Goal: Information Seeking & Learning: Learn about a topic

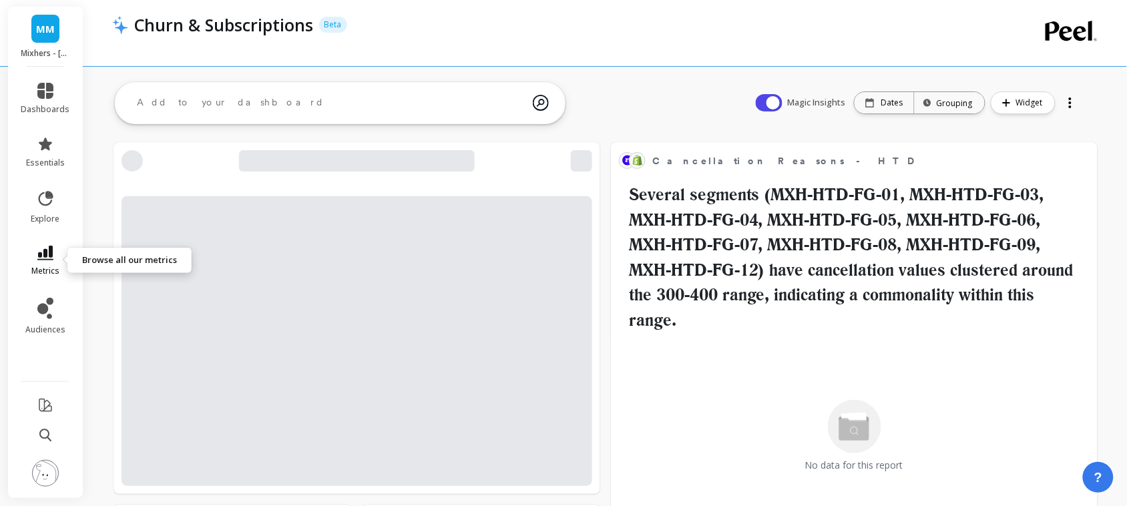
click at [50, 267] on span "metrics" at bounding box center [45, 271] width 28 height 11
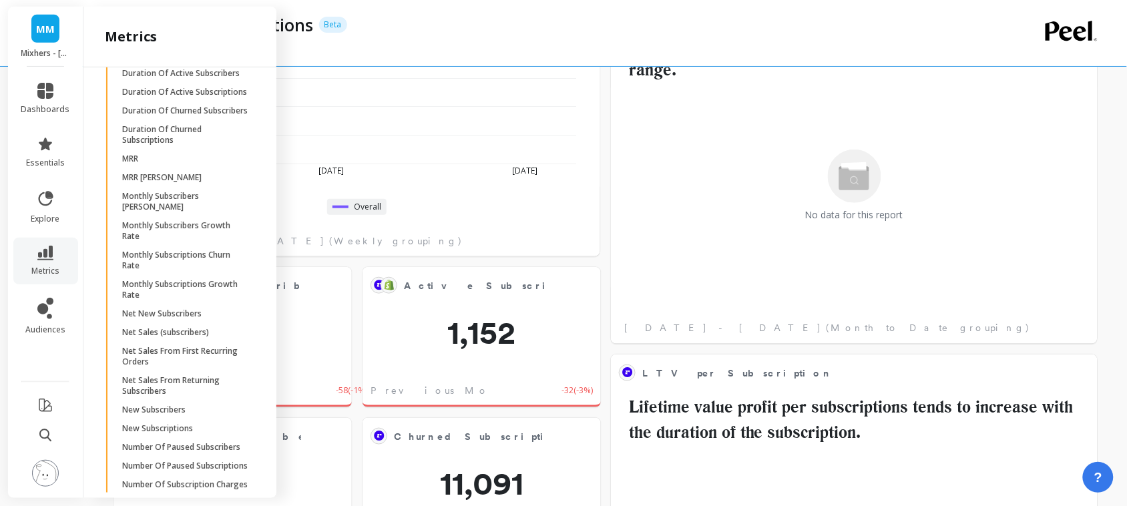
scroll to position [3940, 0]
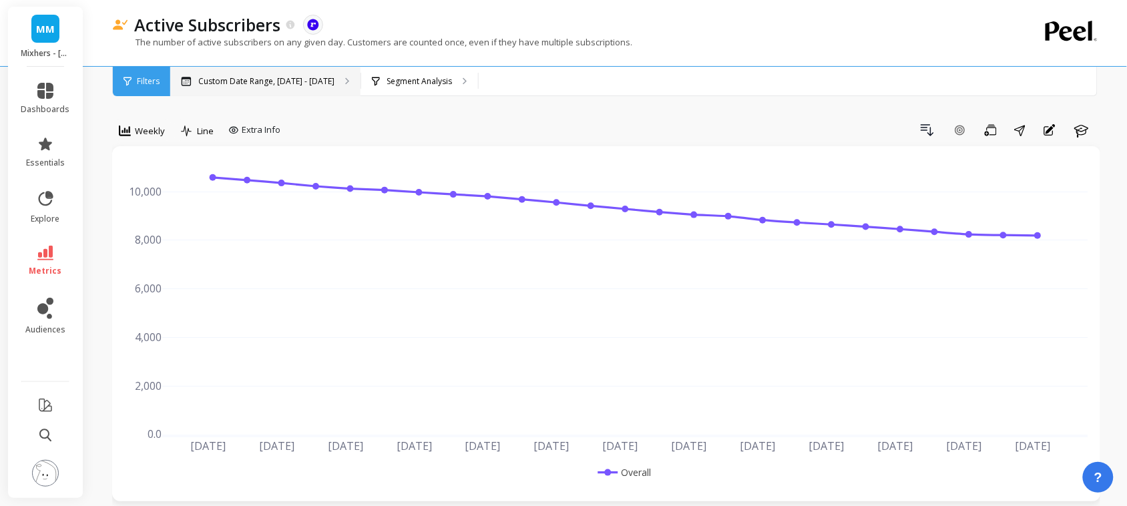
click at [304, 90] on div "Custom Date Range, Mar 1 - Aug 11" at bounding box center [265, 81] width 190 height 29
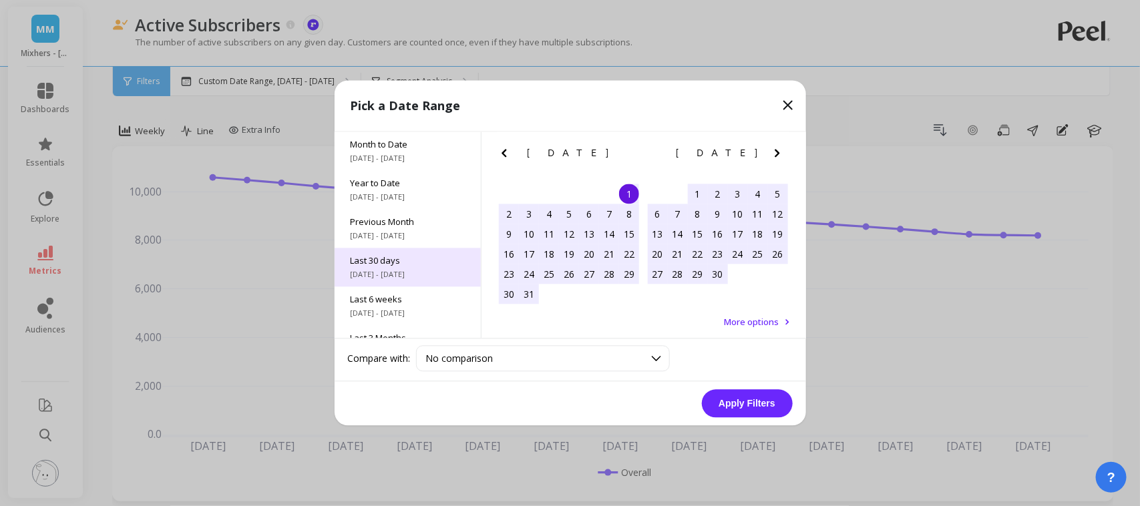
click at [409, 261] on span "Last 30 days" at bounding box center [408, 261] width 114 height 12
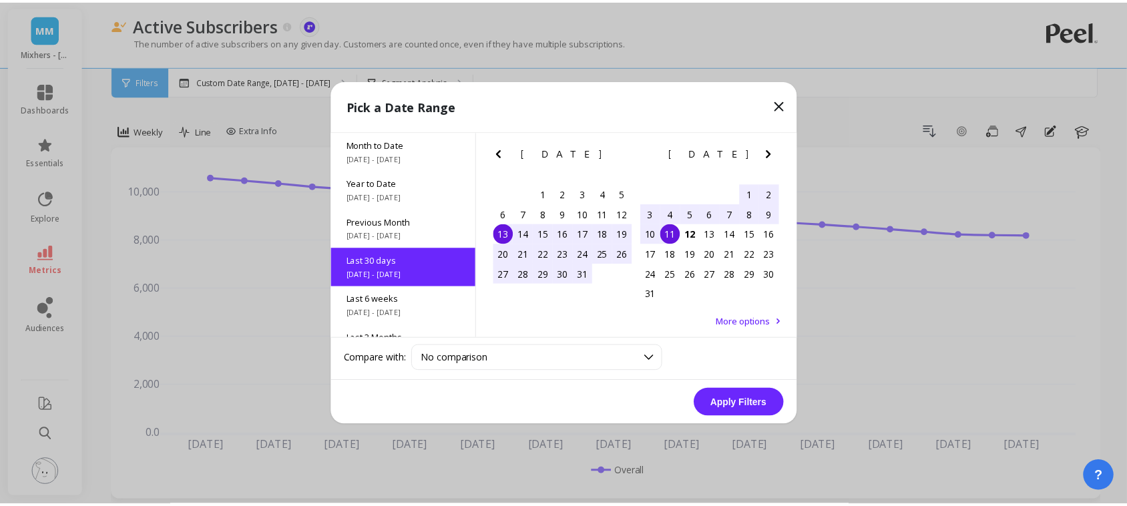
scroll to position [32, 0]
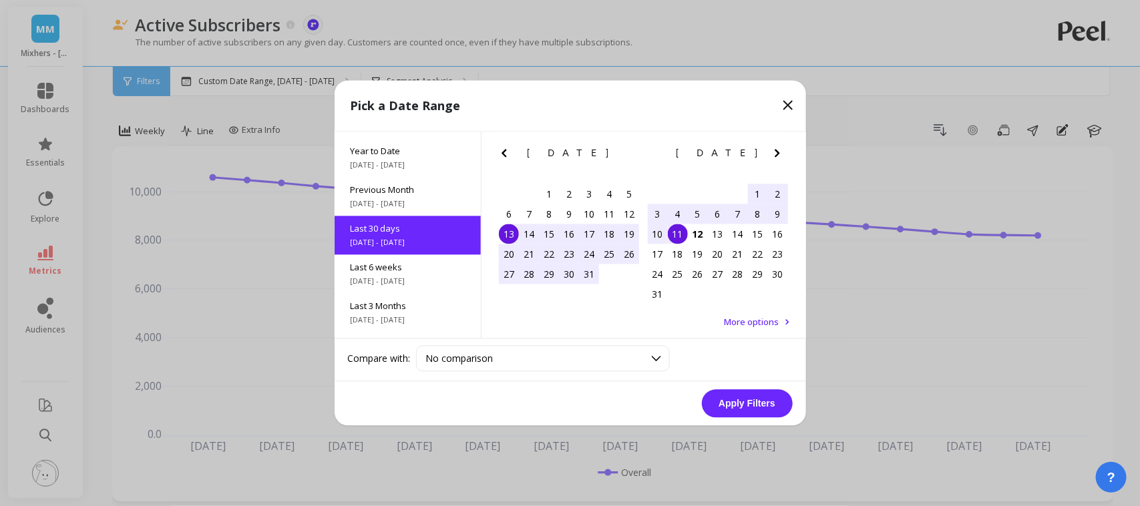
click at [752, 403] on button "Apply Filters" at bounding box center [747, 404] width 91 height 28
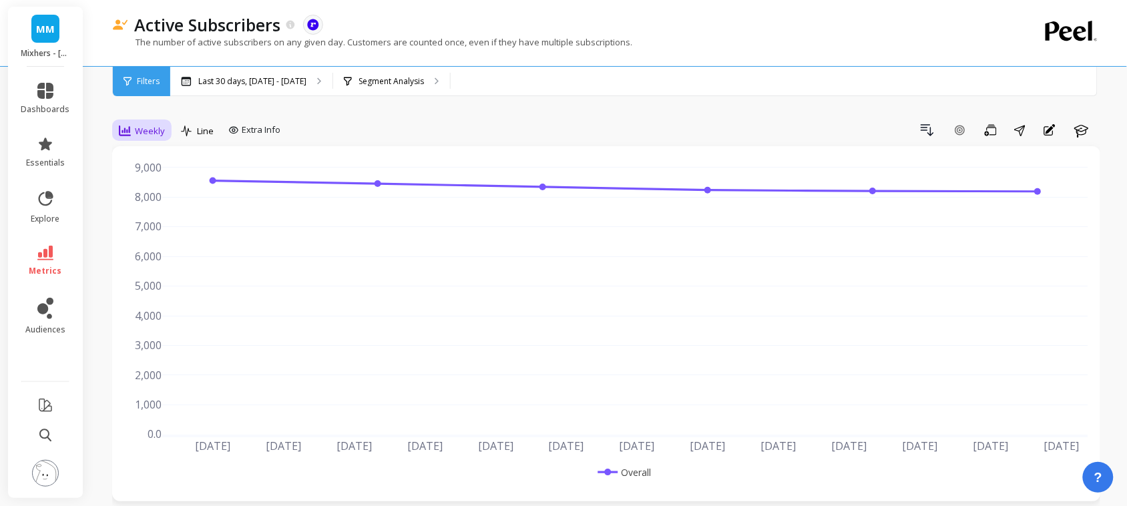
click at [138, 132] on span "Weekly" at bounding box center [150, 131] width 30 height 13
click at [134, 162] on div "All" at bounding box center [162, 161] width 76 height 13
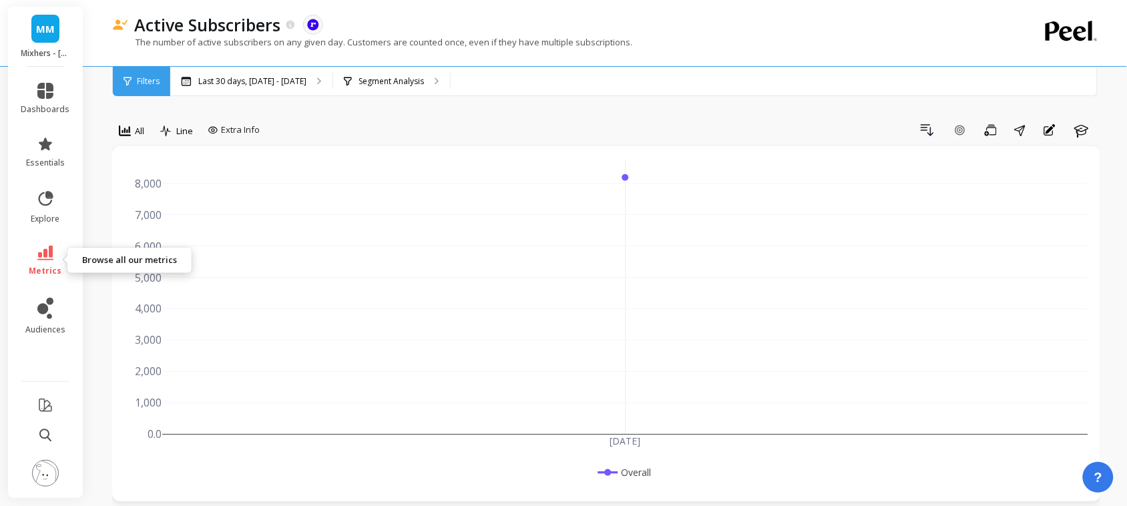
click at [55, 252] on link "metrics" at bounding box center [45, 261] width 49 height 31
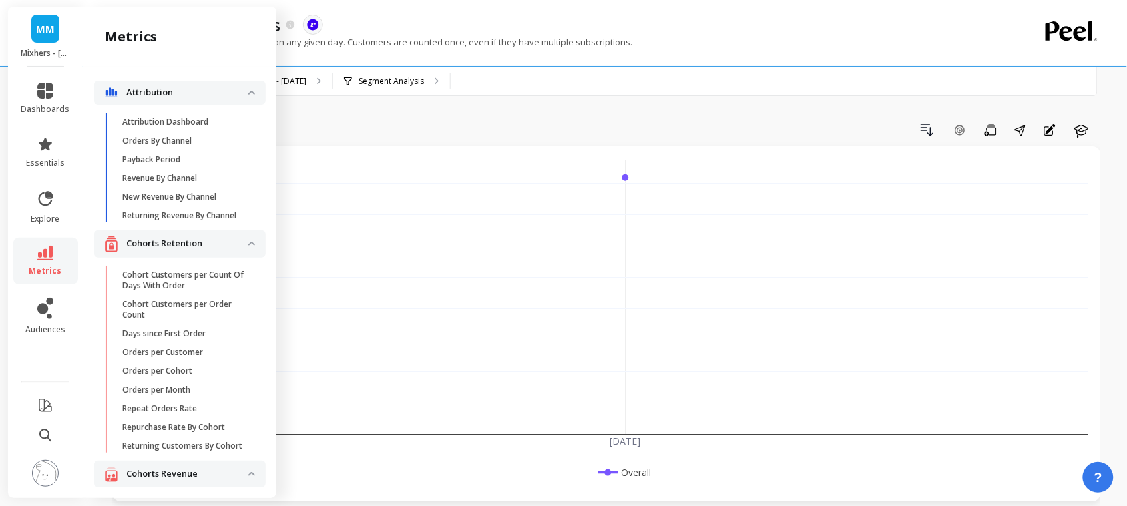
scroll to position [3940, 0]
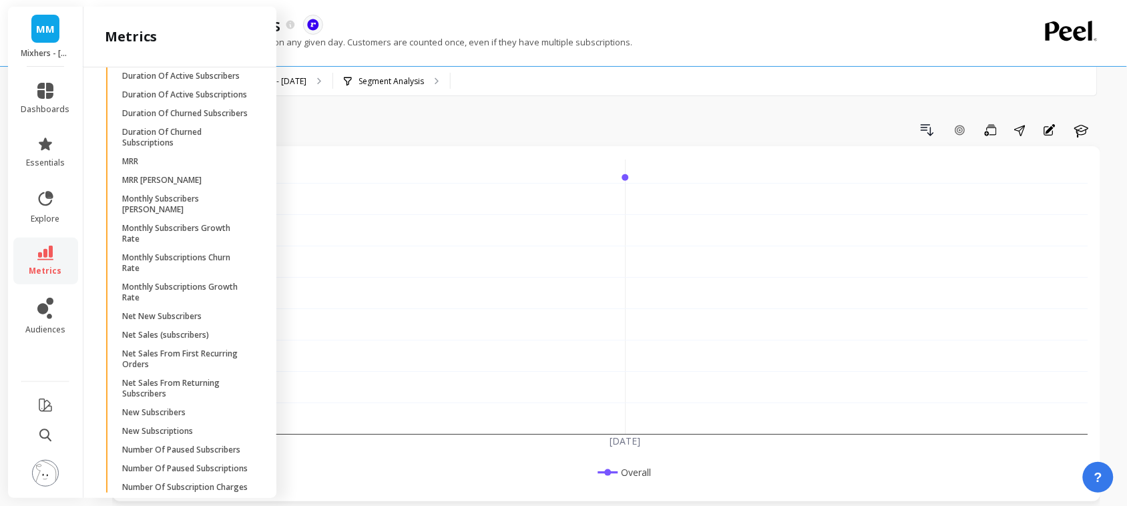
click at [188, 25] on p "Churned Subscribers" at bounding box center [160, 20] width 77 height 11
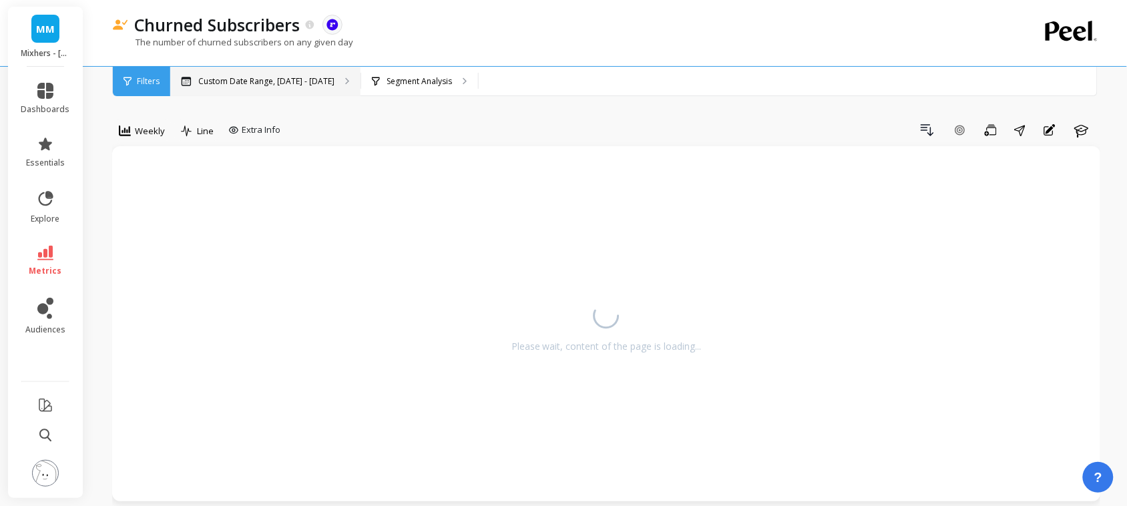
click at [286, 79] on p "Custom Date Range, Mar 1 - Aug 11" at bounding box center [266, 81] width 136 height 11
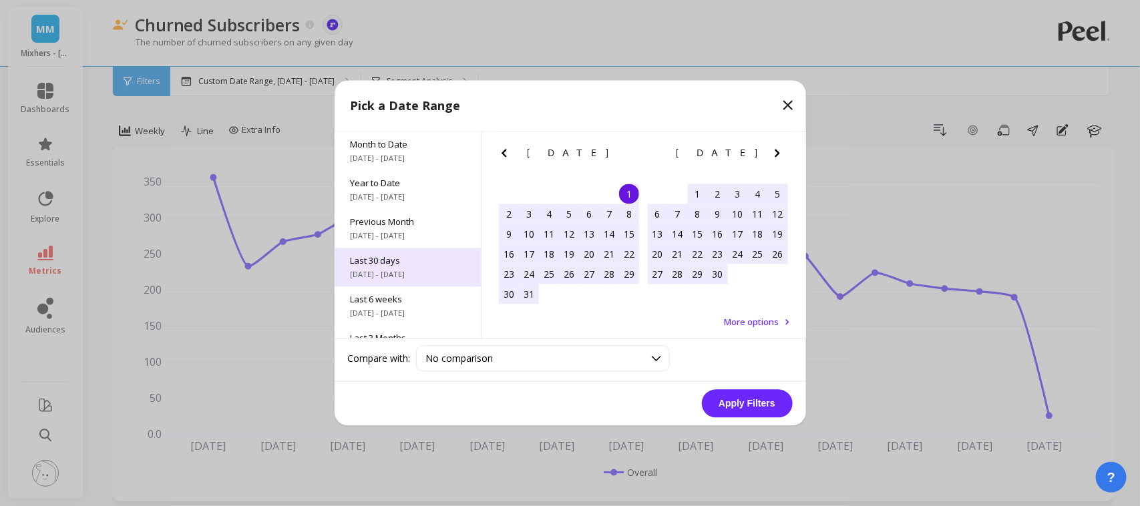
click at [391, 252] on div "Last 30 days 7/13/2025 - 8/11/2025" at bounding box center [407, 267] width 146 height 39
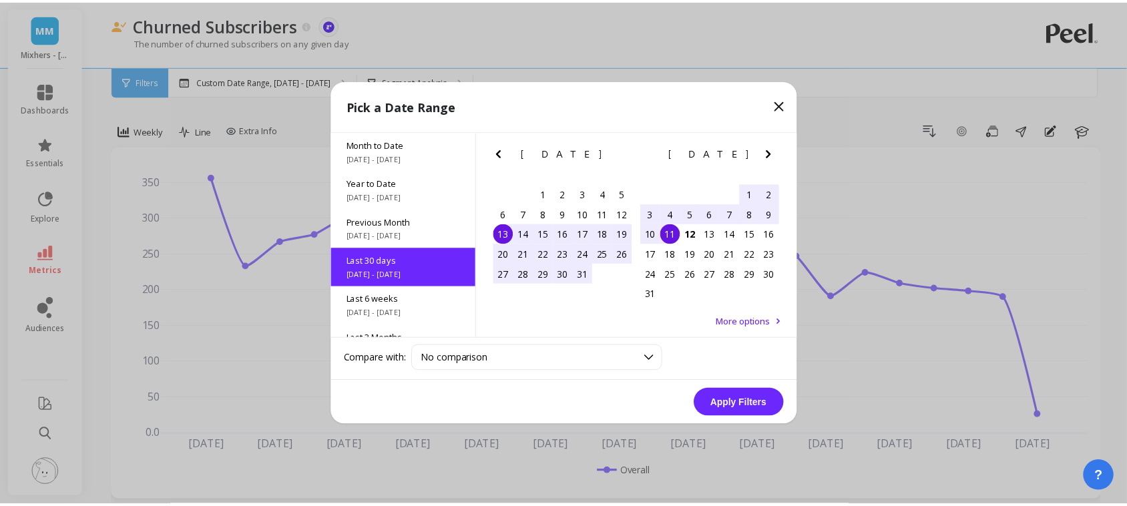
scroll to position [32, 0]
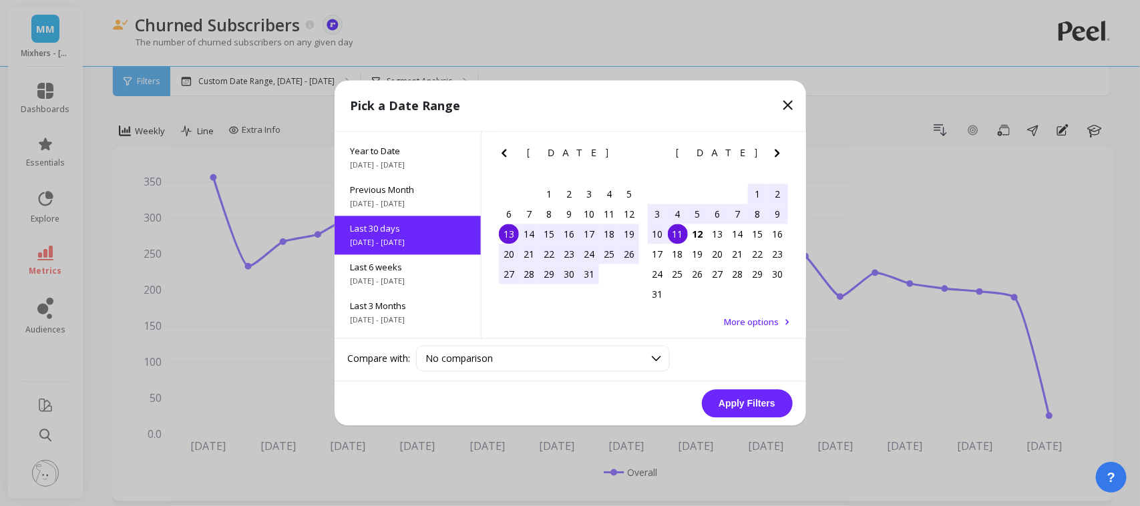
click at [752, 397] on button "Apply Filters" at bounding box center [747, 404] width 91 height 28
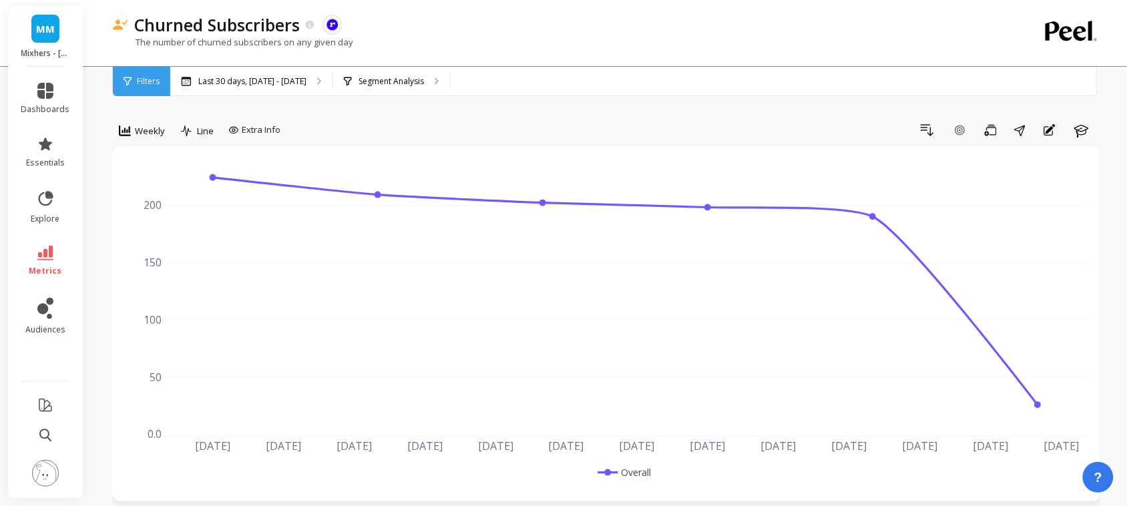
click at [155, 132] on span "Weekly" at bounding box center [150, 131] width 30 height 13
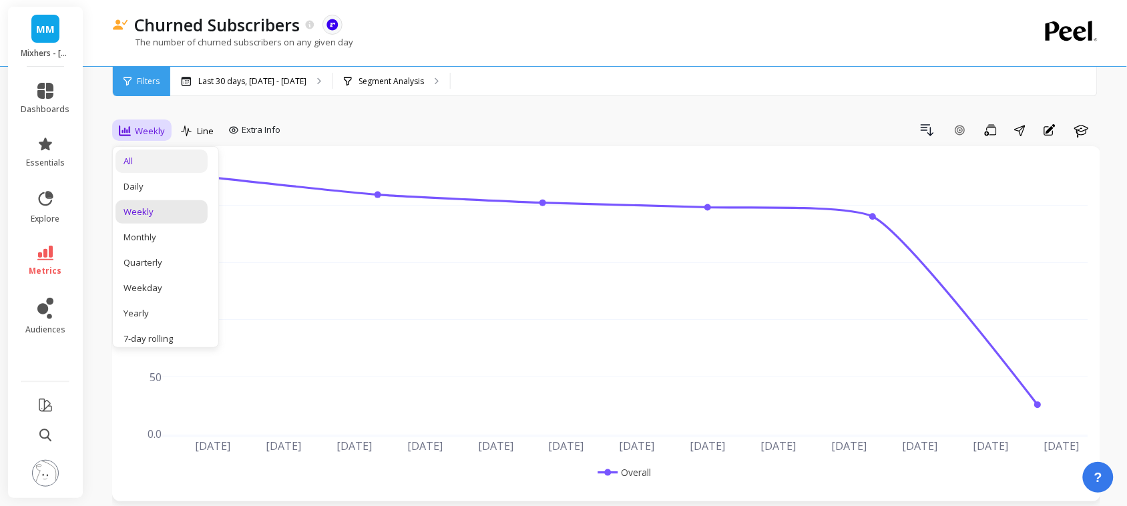
click at [152, 168] on div "All" at bounding box center [161, 161] width 92 height 23
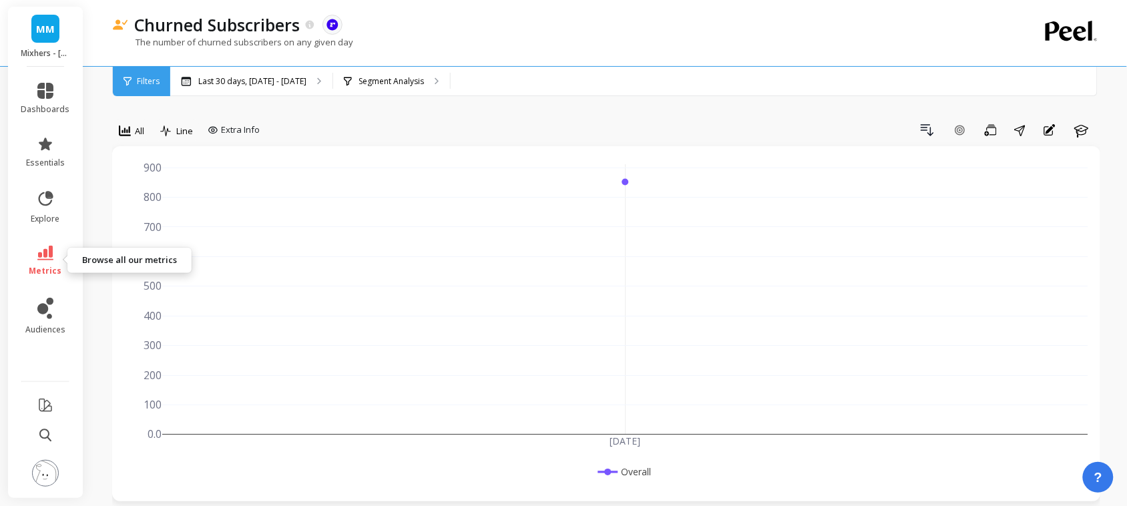
click at [44, 254] on icon at bounding box center [45, 253] width 16 height 15
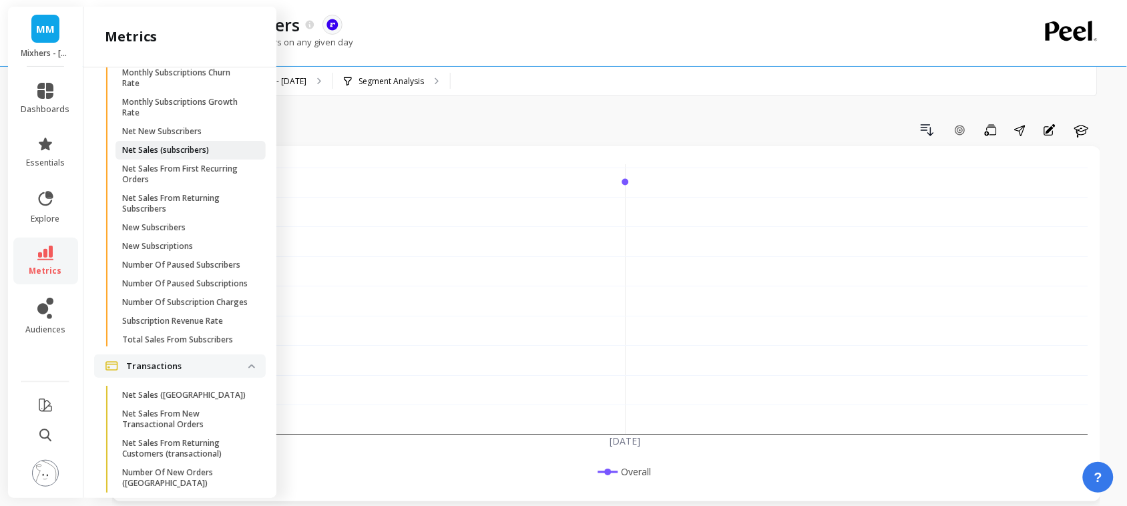
scroll to position [4127, 0]
click at [171, 231] on p "New Subscribers" at bounding box center [153, 225] width 63 height 11
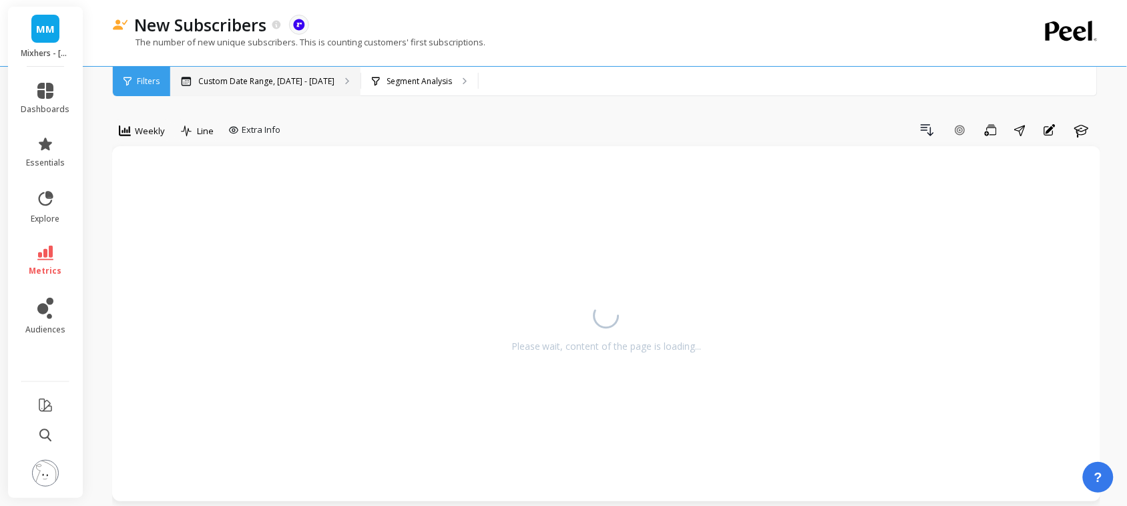
click at [250, 72] on div "Custom Date Range, Mar 1 - Aug 11" at bounding box center [265, 81] width 190 height 29
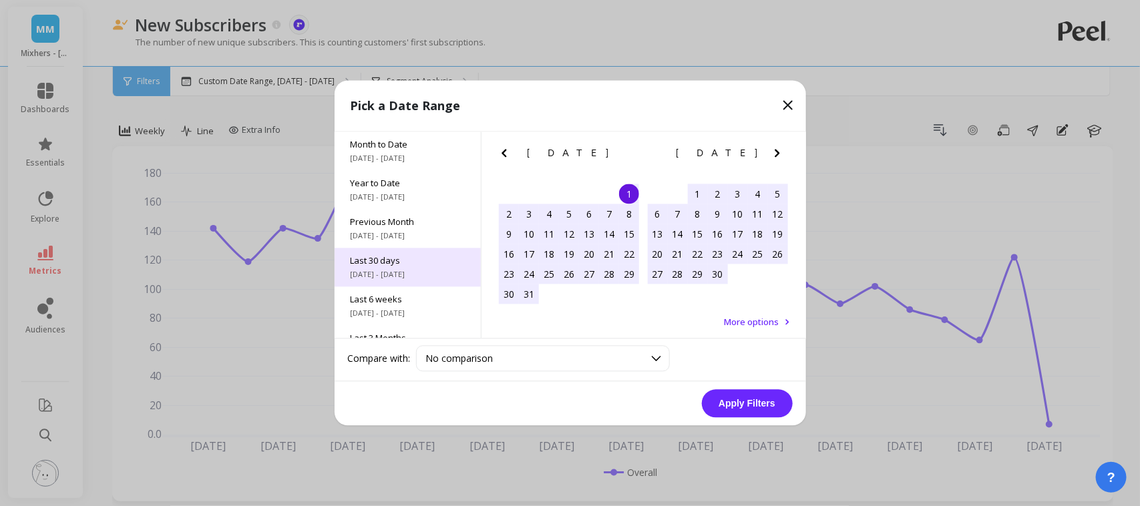
click at [386, 248] on div "Last 30 days 7/13/2025 - 8/11/2025" at bounding box center [407, 267] width 146 height 39
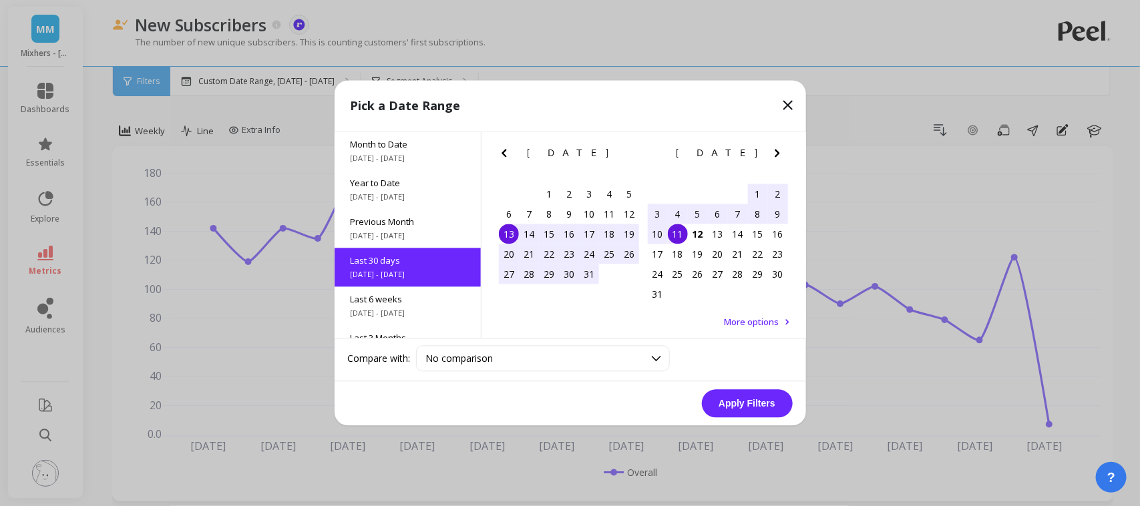
scroll to position [32, 0]
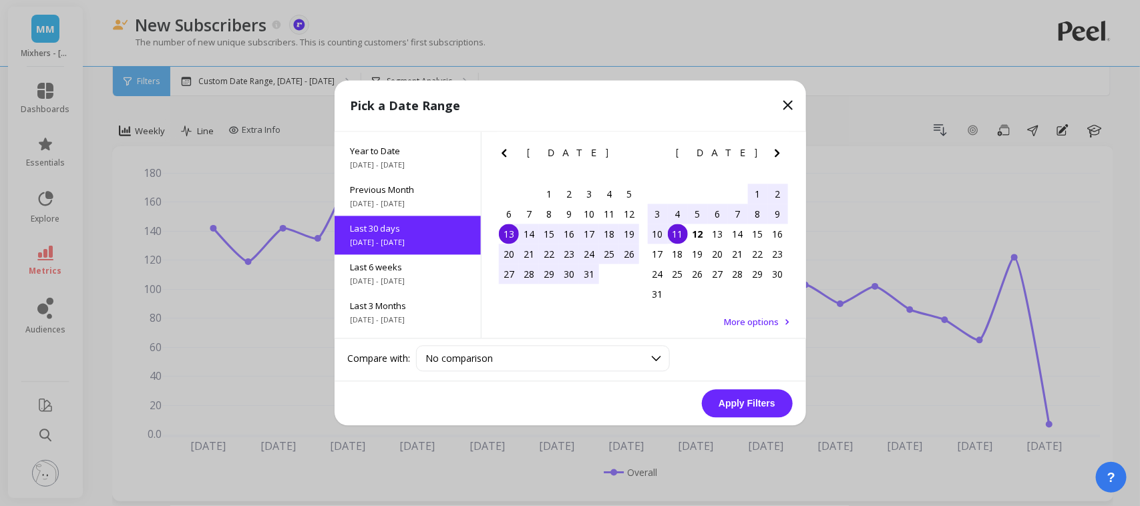
click at [730, 401] on button "Apply Filters" at bounding box center [747, 404] width 91 height 28
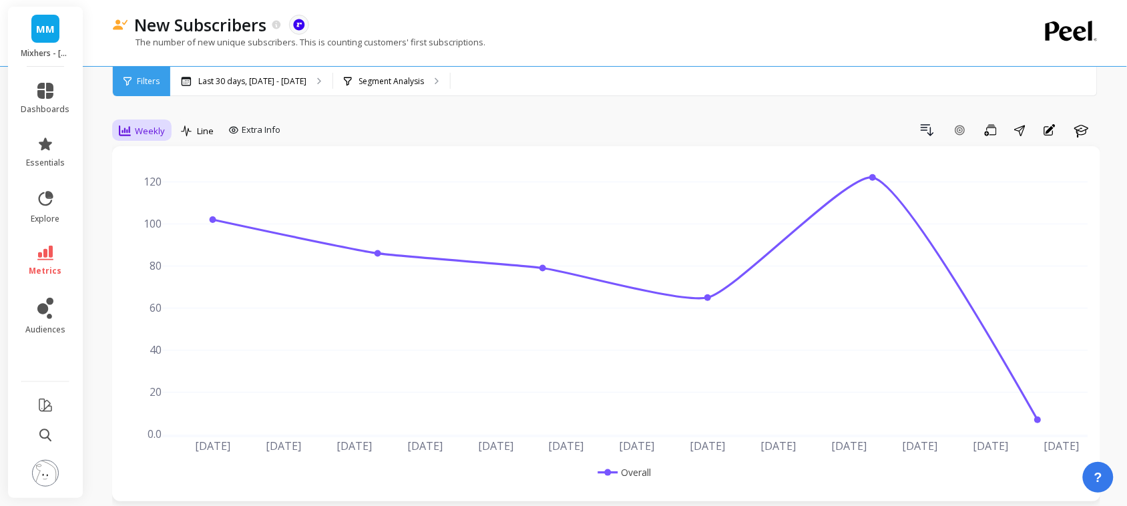
click at [132, 141] on div "Weekly" at bounding box center [142, 131] width 54 height 23
click at [132, 160] on div "All" at bounding box center [162, 161] width 76 height 13
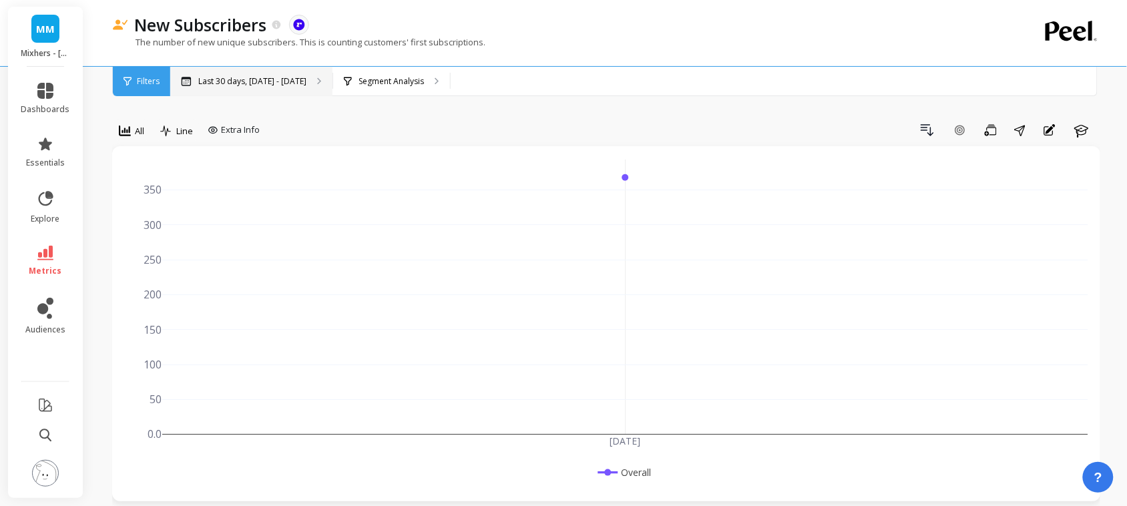
click at [259, 82] on p "Last 30 days, Jul 13 - Aug 11" at bounding box center [252, 81] width 108 height 11
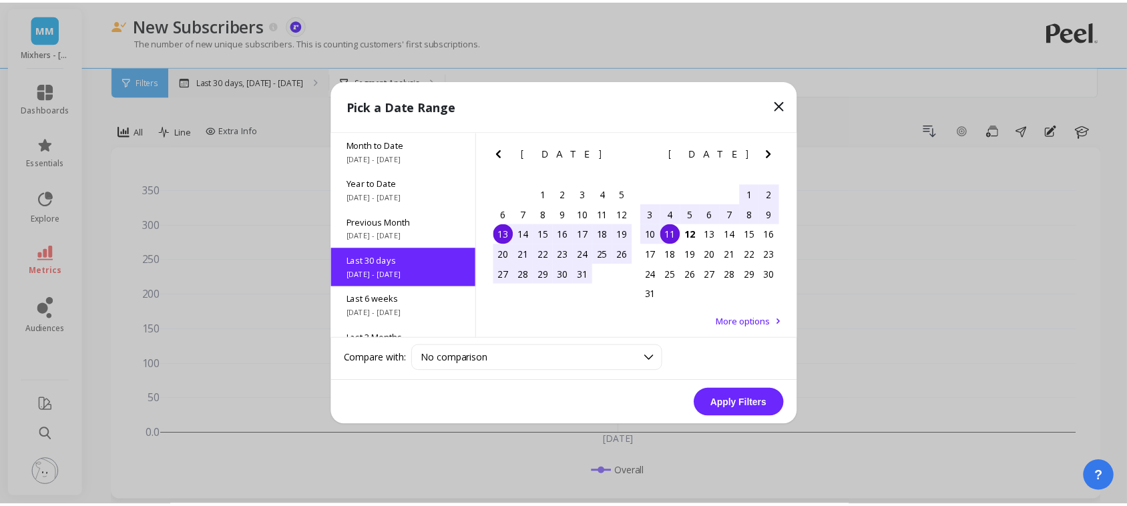
scroll to position [32, 0]
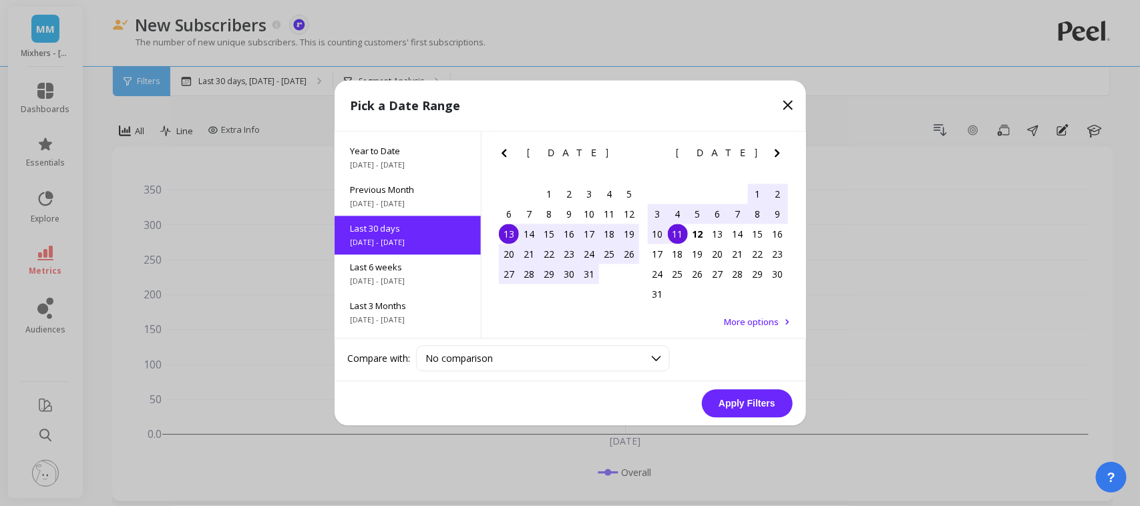
click at [499, 152] on icon "Previous Month" at bounding box center [504, 154] width 16 height 16
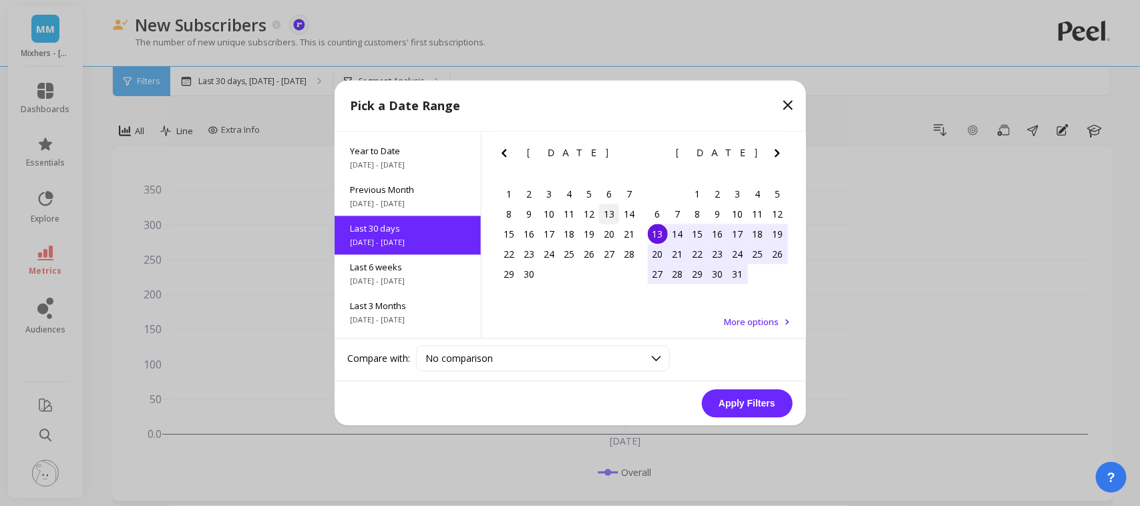
click at [605, 217] on div "13" at bounding box center [609, 214] width 20 height 20
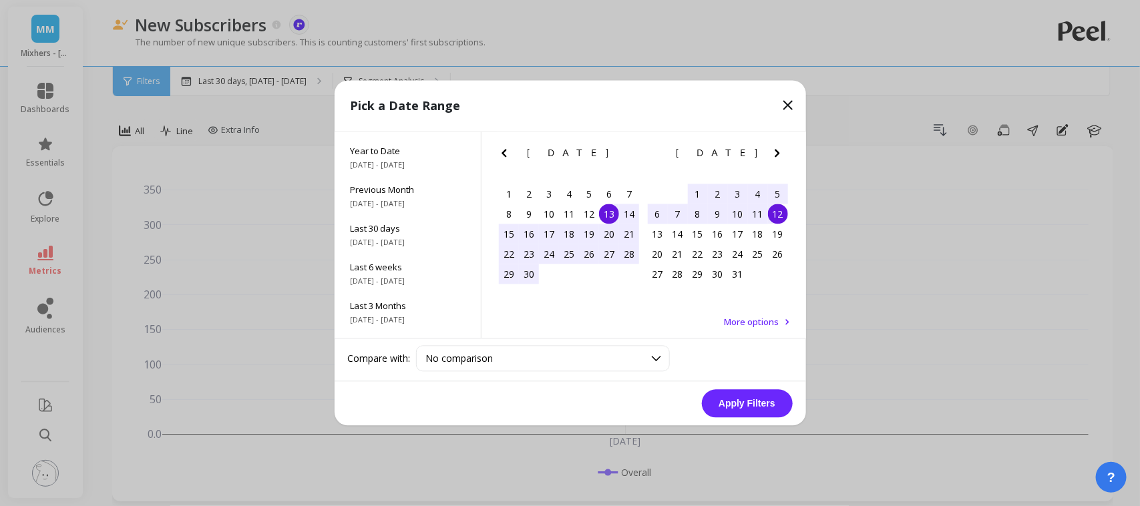
click at [779, 214] on div "12" at bounding box center [778, 214] width 20 height 20
click at [764, 402] on button "Apply Filters" at bounding box center [747, 404] width 91 height 28
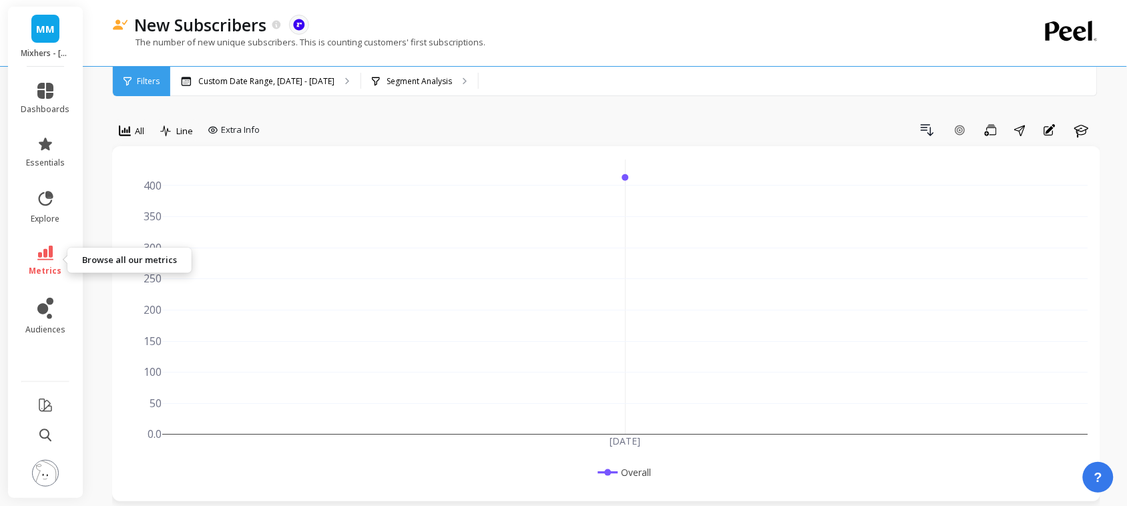
click at [42, 266] on span "metrics" at bounding box center [45, 271] width 33 height 11
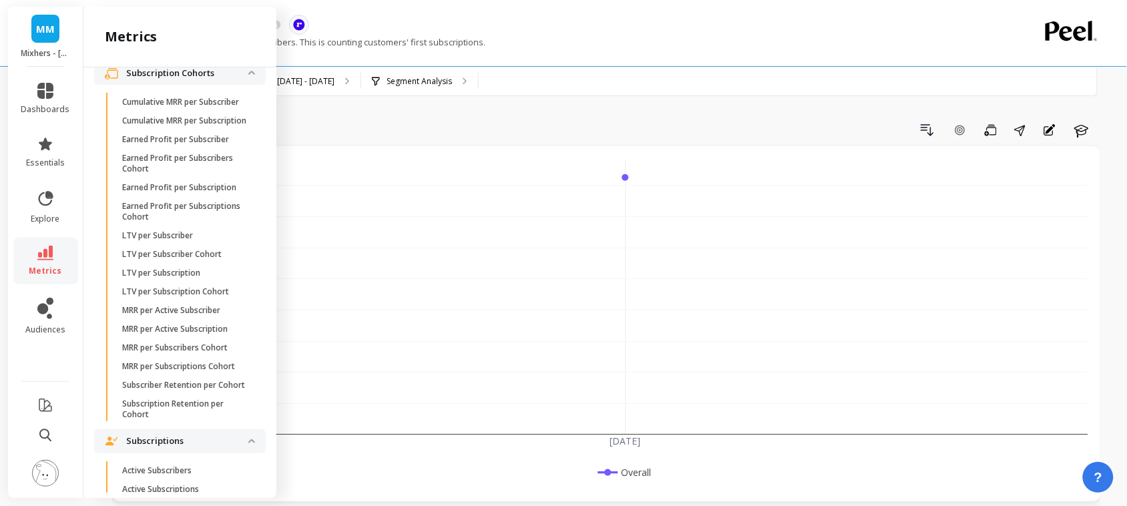
scroll to position [3453, 0]
click at [152, 240] on p "LTV per Subscriber" at bounding box center [157, 234] width 71 height 11
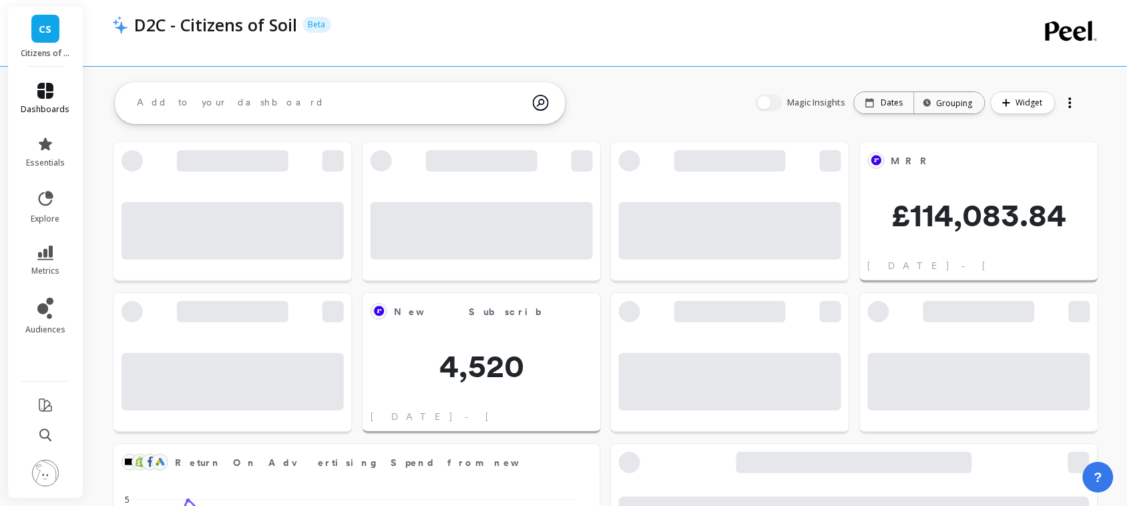
click at [51, 94] on icon at bounding box center [45, 91] width 16 height 16
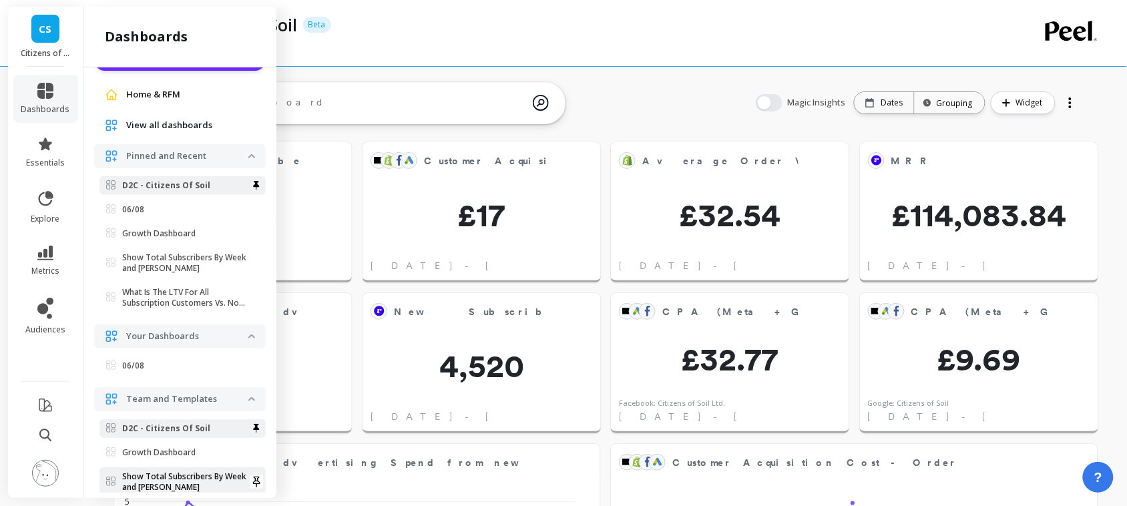
scroll to position [25, 0]
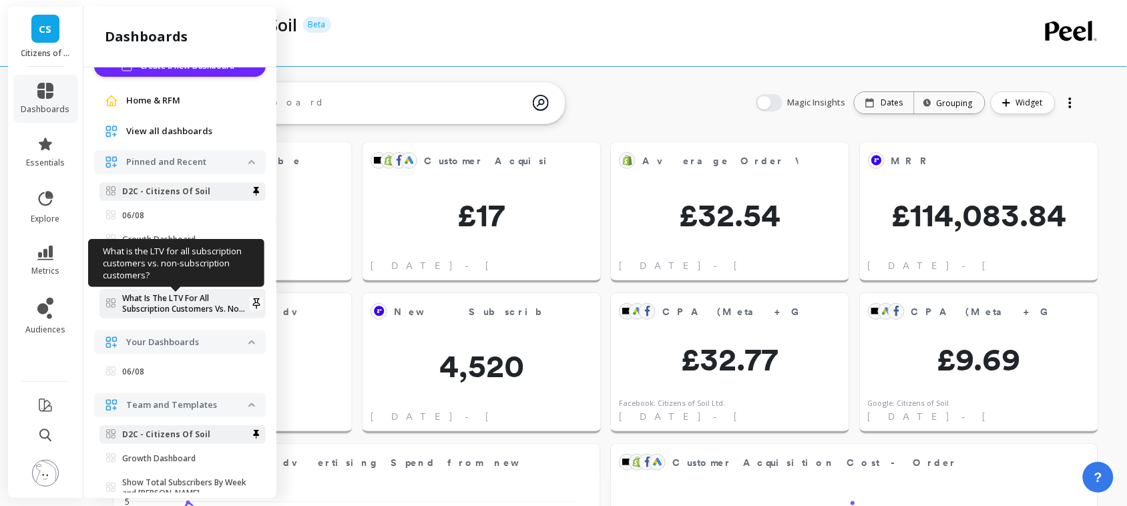
click at [158, 302] on p "What Is The LTV For All Subscription Customers Vs. Non-subscription Customers?" at bounding box center [185, 303] width 126 height 21
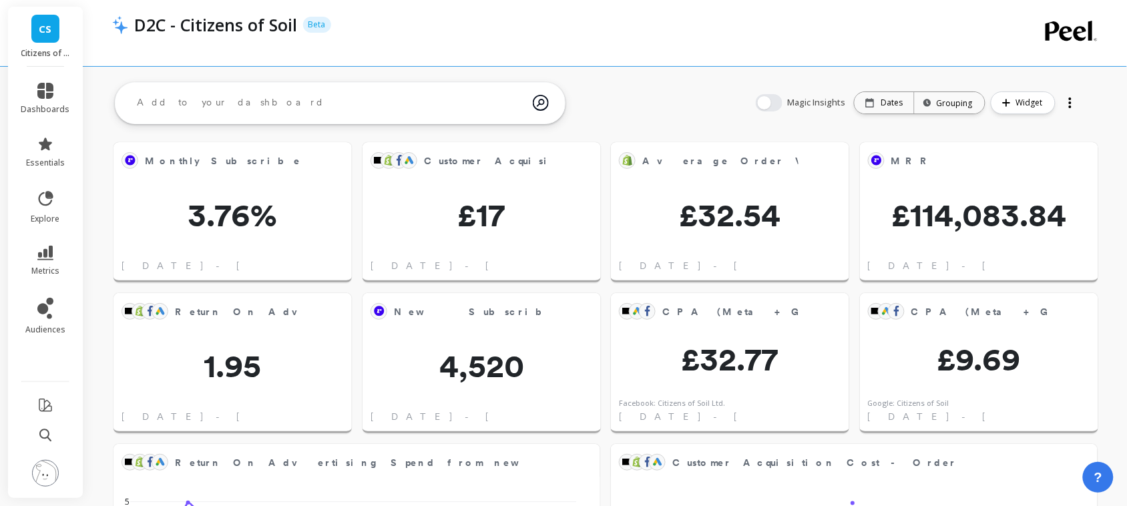
scroll to position [0, 0]
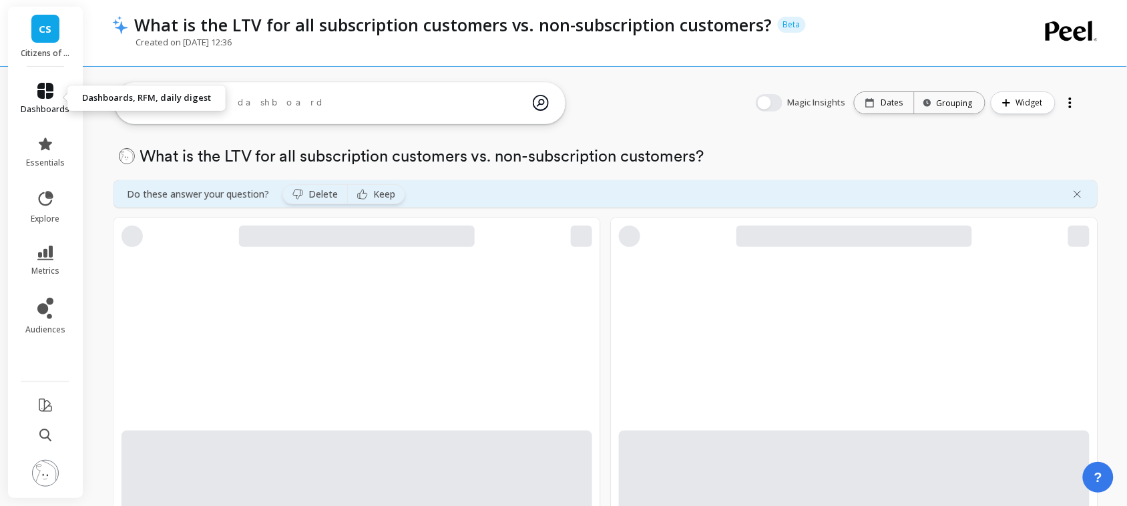
click at [51, 107] on span "dashboards" at bounding box center [45, 109] width 49 height 11
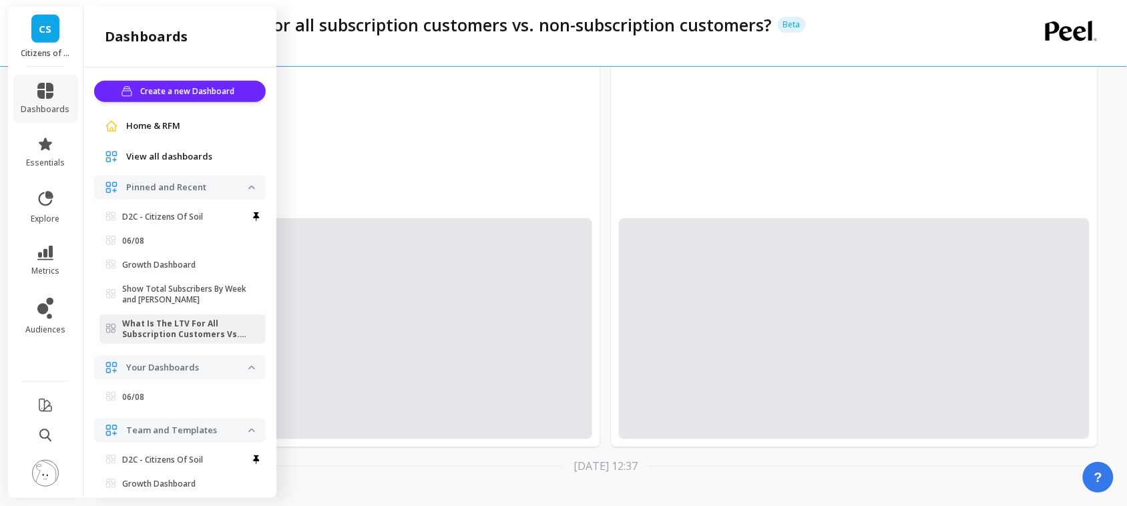
click at [161, 152] on span "View all dashboards" at bounding box center [169, 156] width 86 height 13
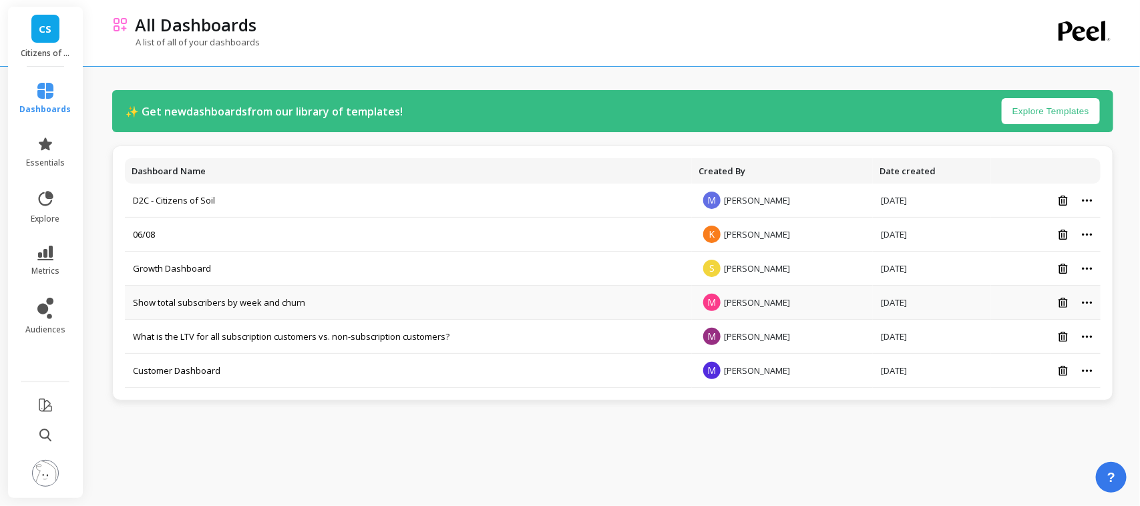
click at [234, 312] on td "Show total subscribers by week and churn" at bounding box center [408, 303] width 567 height 34
click at [234, 308] on link "Show total subscribers by week and churn" at bounding box center [219, 302] width 172 height 12
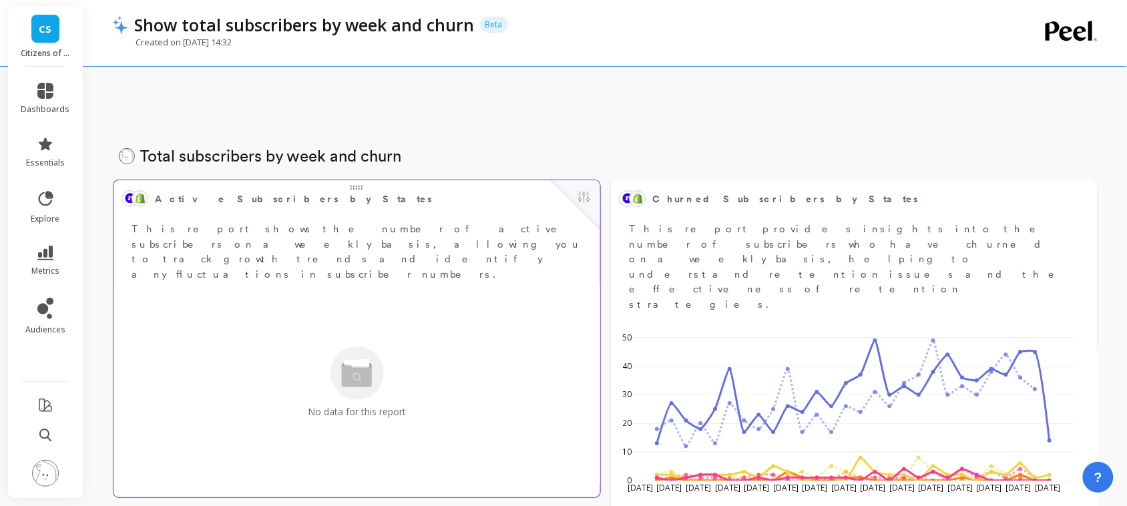
scroll to position [79, 0]
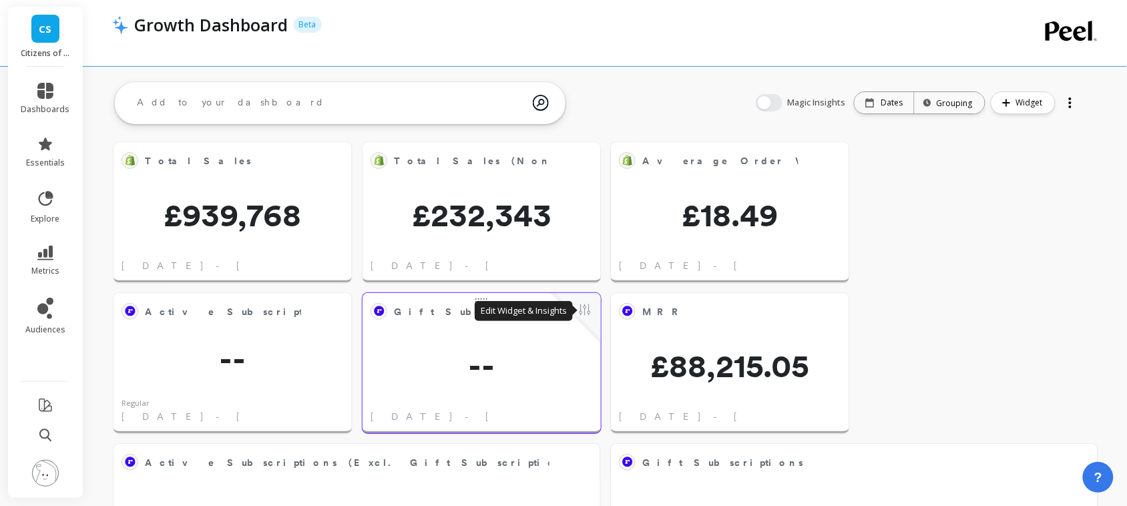
click at [588, 308] on button at bounding box center [585, 311] width 16 height 19
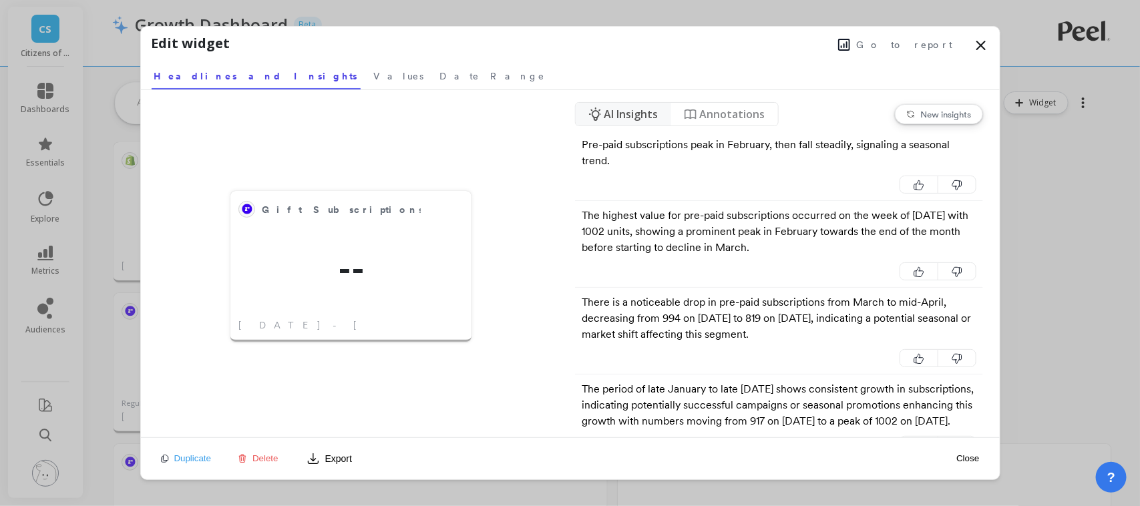
click at [888, 52] on button "Go to report" at bounding box center [895, 44] width 123 height 17
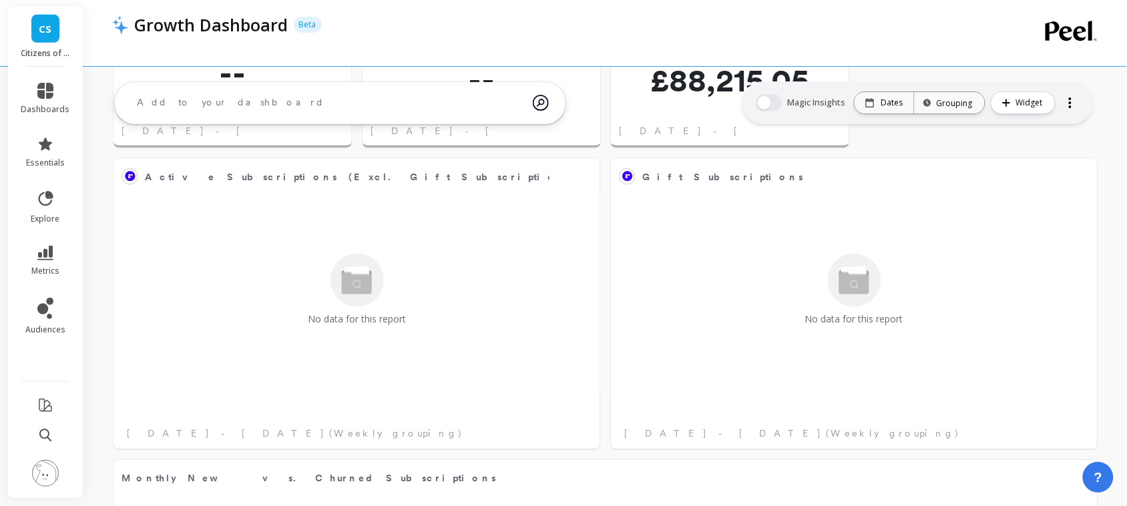
scroll to position [225, 0]
